Goal: Navigation & Orientation: Go to known website

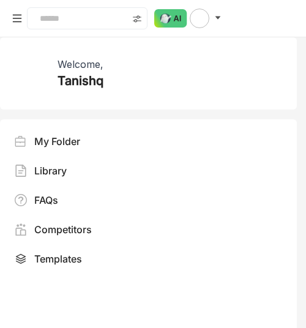
click at [271, 155] on div "My Folder Library FAQs Competitors Templates" at bounding box center [144, 237] width 258 height 207
